Goal: Information Seeking & Learning: Learn about a topic

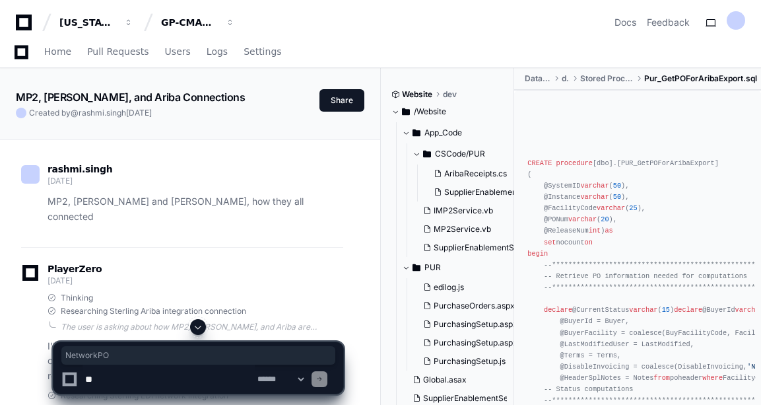
scroll to position [7936, 0]
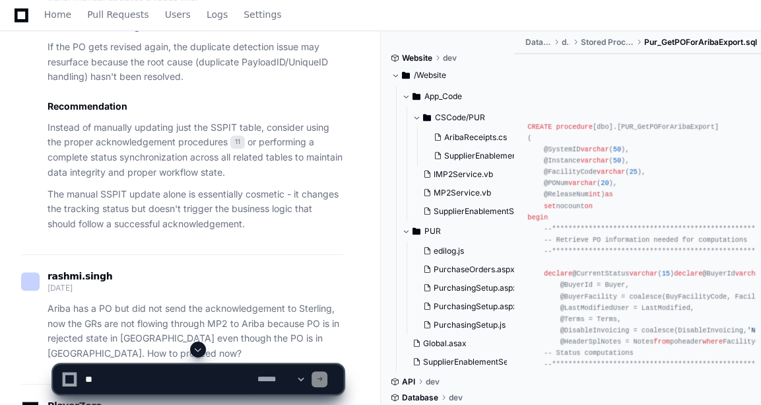
scroll to position [6207, 0]
click at [228, 181] on p "Instead of manually updating just the SSPIT table, consider using the proper ac…" at bounding box center [196, 151] width 296 height 60
click at [184, 181] on p "Instead of manually updating just the SSPIT table, consider using the proper ac…" at bounding box center [196, 151] width 296 height 60
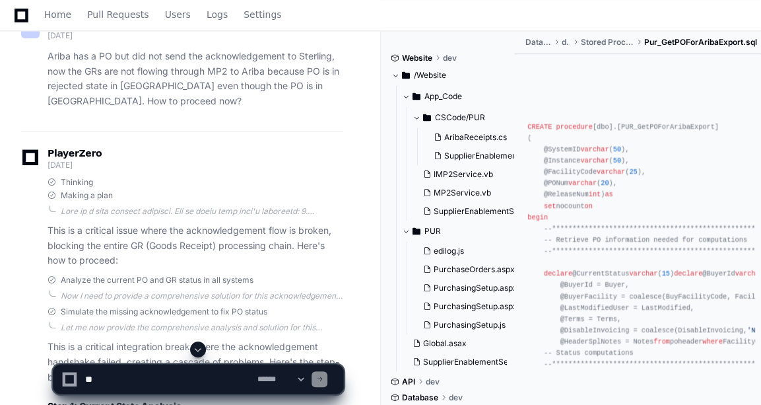
scroll to position [6460, 0]
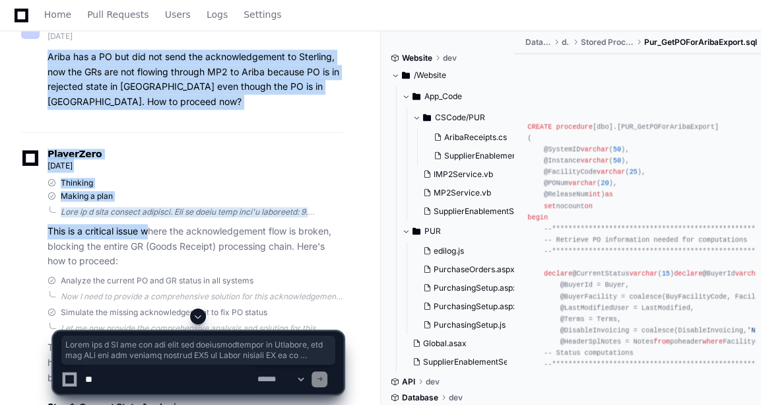
drag, startPoint x: 48, startPoint y: 116, endPoint x: 152, endPoint y: 288, distance: 201.1
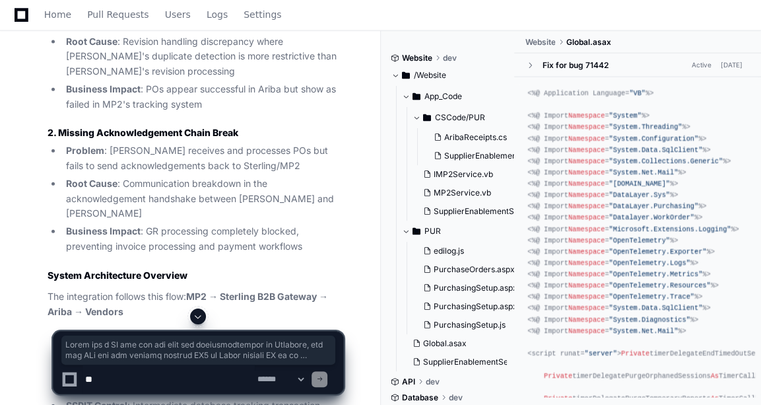
scroll to position [10052, 0]
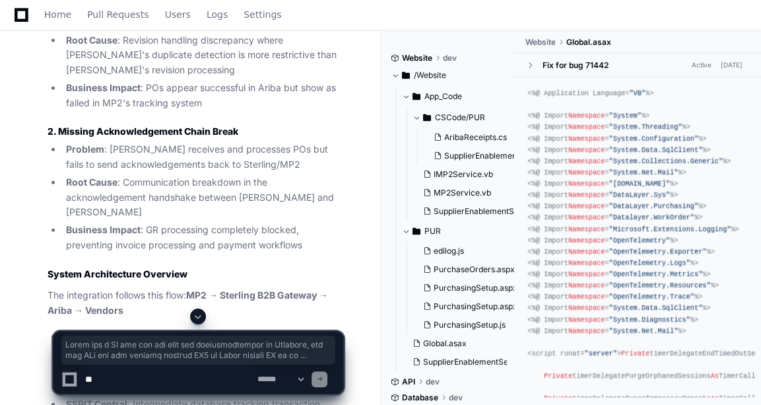
copy div "Lorem ips d SI ame con adi elit sed doeiusmodtempor in Utlabore, etd mag ALi en…"
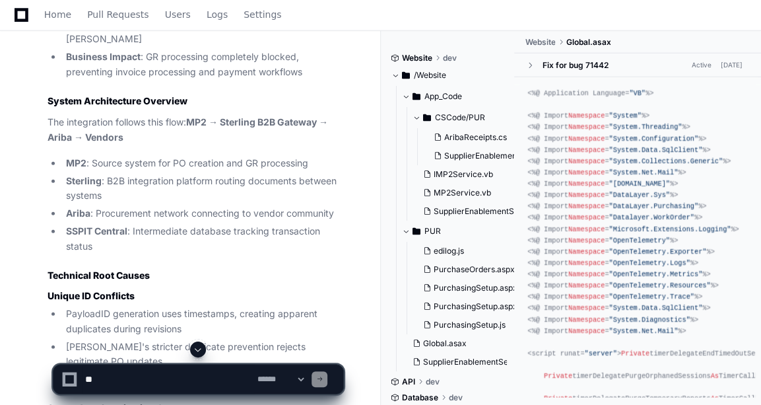
scroll to position [10225, 0]
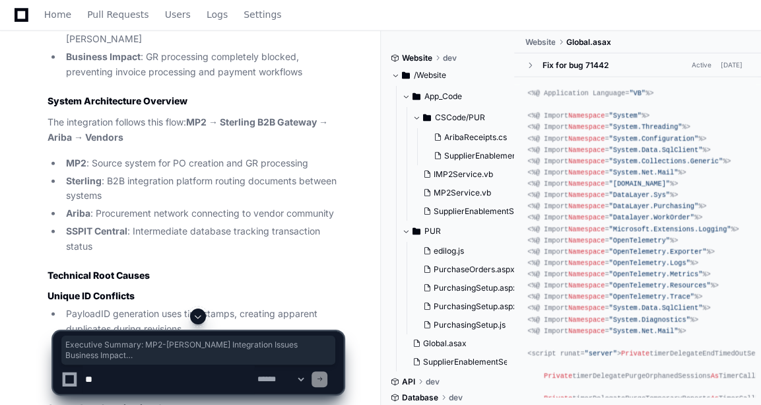
drag, startPoint x: 50, startPoint y: 220, endPoint x: 134, endPoint y: 273, distance: 99.6
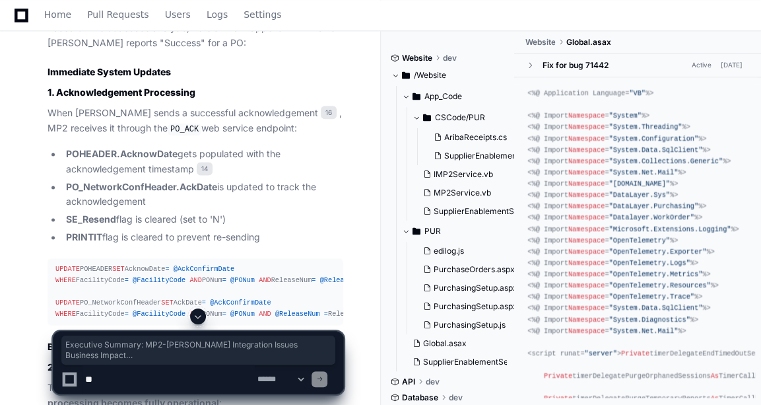
scroll to position [12089, 0]
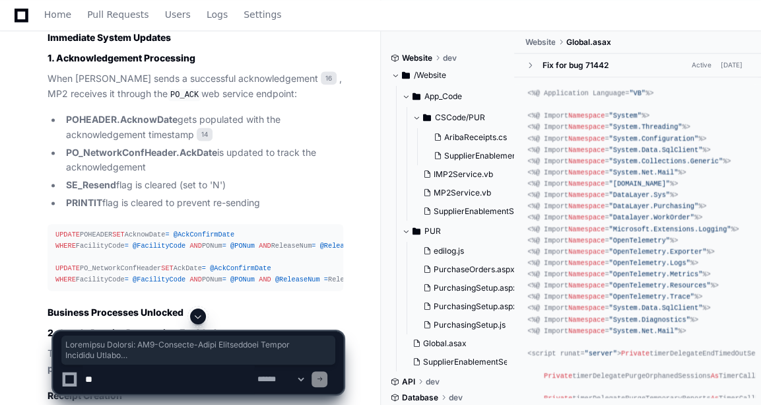
copy article "Executive Summary: MP2-[PERSON_NAME] Integration Issues Business Impact Critica…"
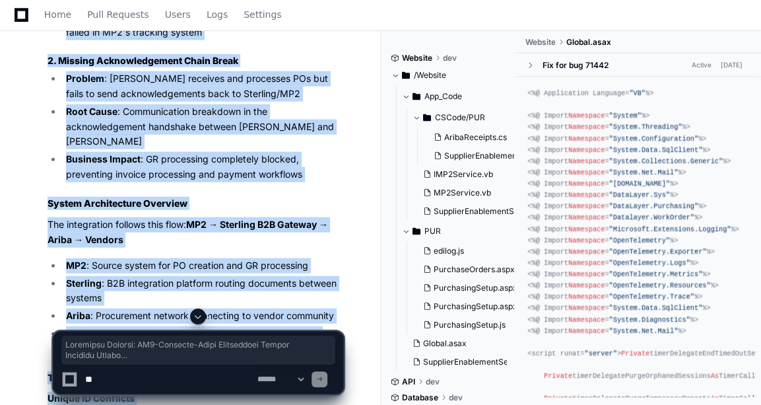
scroll to position [10121, 0]
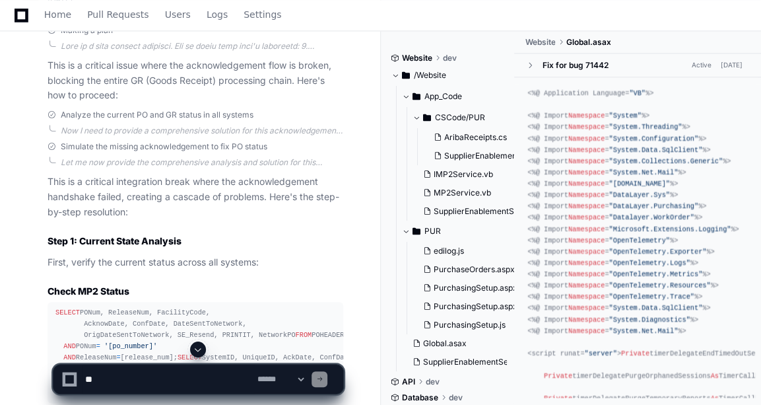
scroll to position [6627, 0]
